Goal: Find contact information: Find contact information

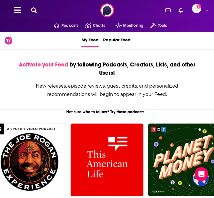
click at [34, 11] on icon at bounding box center [34, 10] width 6 height 6
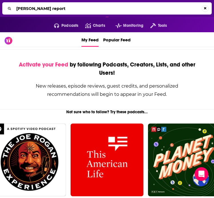
type input "[PERSON_NAME] report"
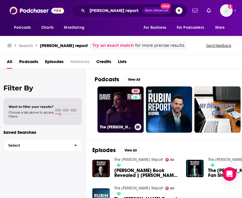
click at [129, 109] on link "80 The [PERSON_NAME] Report" at bounding box center [121, 110] width 46 height 46
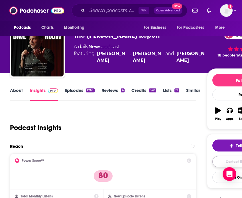
click at [225, 164] on link "Contact This Podcast" at bounding box center [243, 161] width 61 height 11
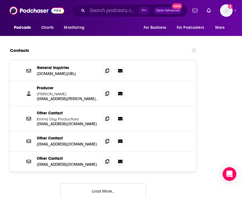
scroll to position [1054, 0]
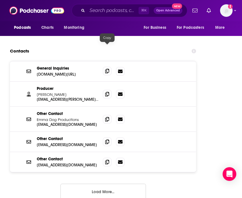
click at [106, 69] on icon at bounding box center [107, 71] width 4 height 5
click at [123, 184] on button "Load More..." at bounding box center [104, 191] width 86 height 15
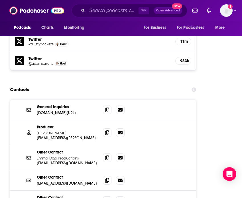
scroll to position [1016, 0]
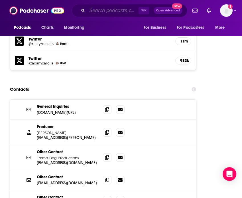
click at [95, 10] on input "Search podcasts, credits, & more..." at bounding box center [112, 10] width 51 height 9
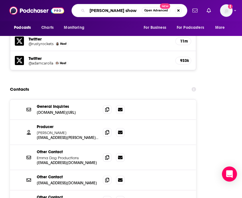
type input "[PERSON_NAME] show"
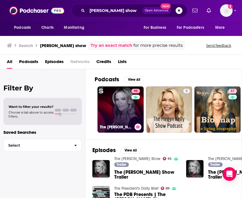
click at [122, 104] on link "95 The [PERSON_NAME] Show" at bounding box center [121, 110] width 46 height 46
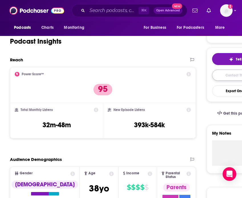
click at [216, 73] on link "Contact This Podcast" at bounding box center [242, 75] width 61 height 11
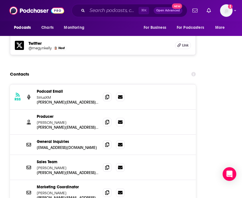
scroll to position [956, 0]
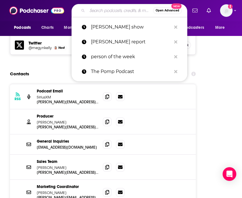
click at [102, 10] on input "Search podcasts, credits, & more..." at bounding box center [120, 10] width 66 height 9
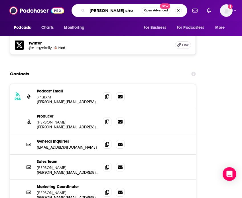
type input "[PERSON_NAME] show"
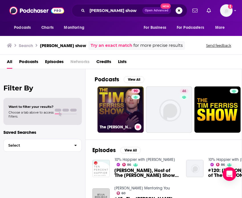
click at [122, 111] on link "90 The [PERSON_NAME] Show" at bounding box center [121, 110] width 46 height 46
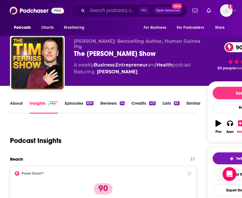
scroll to position [90, 0]
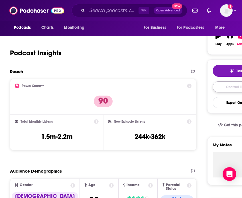
click at [226, 84] on link "Contact This Podcast" at bounding box center [243, 86] width 61 height 11
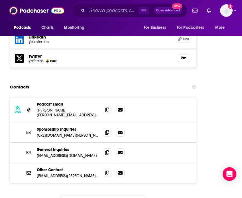
scroll to position [988, 0]
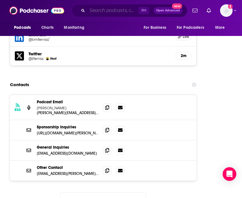
click at [102, 13] on input "Search podcasts, credits, & more..." at bounding box center [112, 10] width 51 height 9
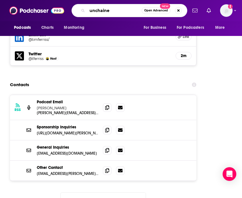
type input "unchained"
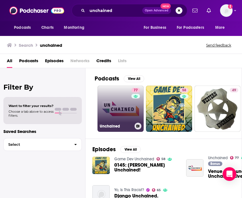
click at [118, 97] on link "77 Unchained" at bounding box center [121, 109] width 46 height 46
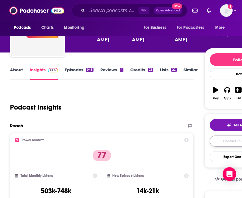
click at [229, 143] on link "Contact This Podcast" at bounding box center [240, 141] width 61 height 11
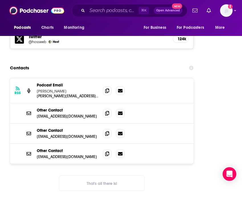
scroll to position [1012, 0]
